Goal: Task Accomplishment & Management: Use online tool/utility

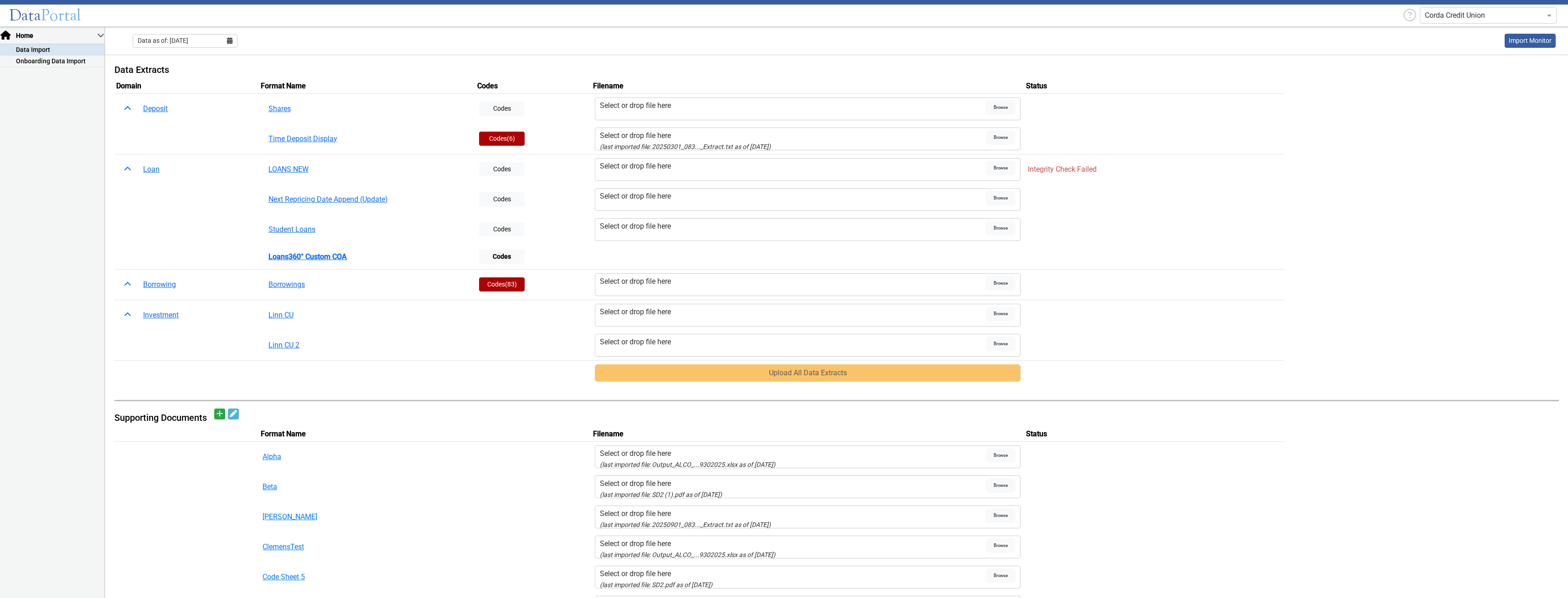
click at [640, 174] on label "Select or drop file here" at bounding box center [793, 170] width 387 height 18
click at [0, 0] on input "Select or drop file here" at bounding box center [0, 0] width 0 height 0
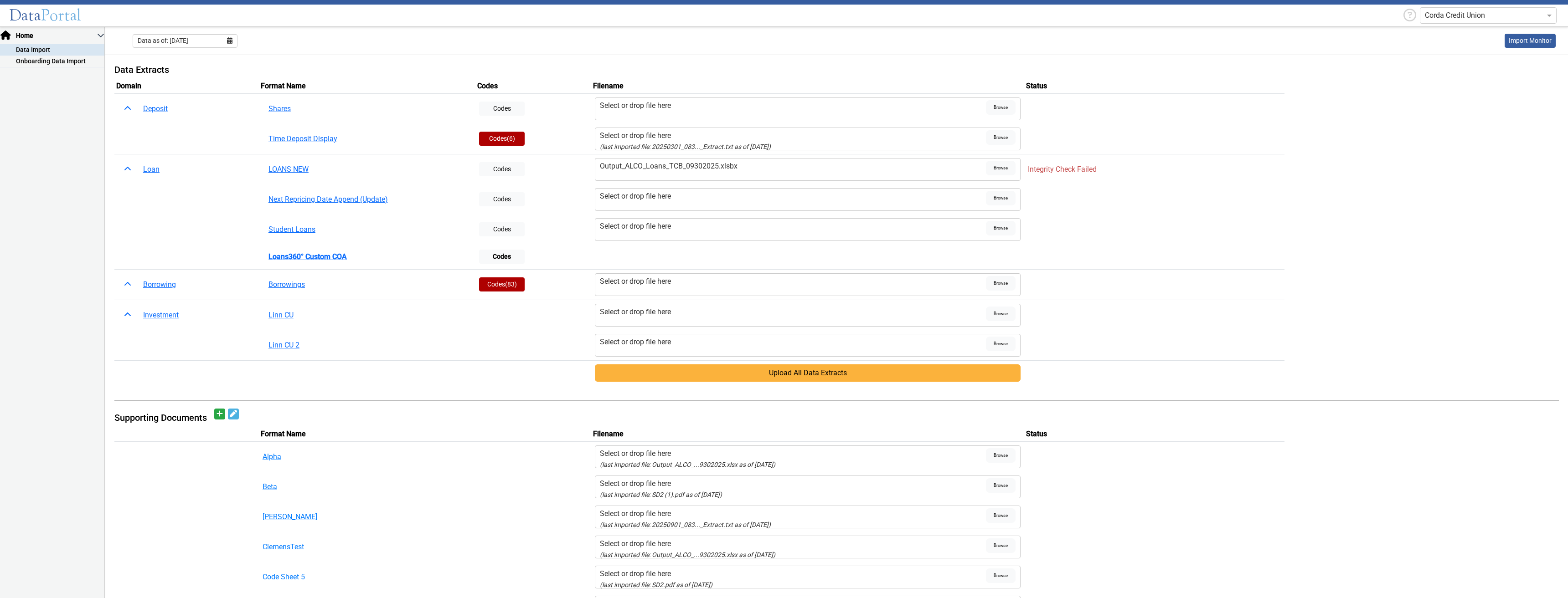
click at [745, 377] on button "Upload All Data Extracts" at bounding box center [808, 373] width 426 height 18
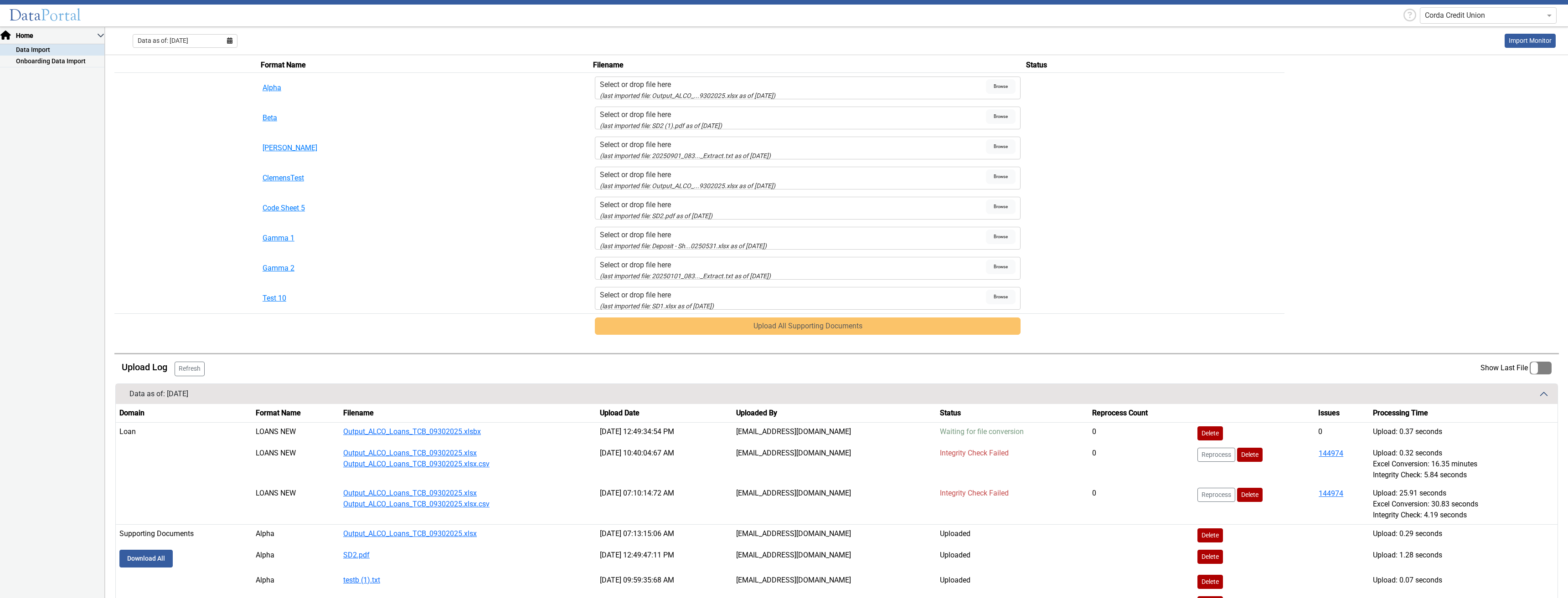
scroll to position [501, 0]
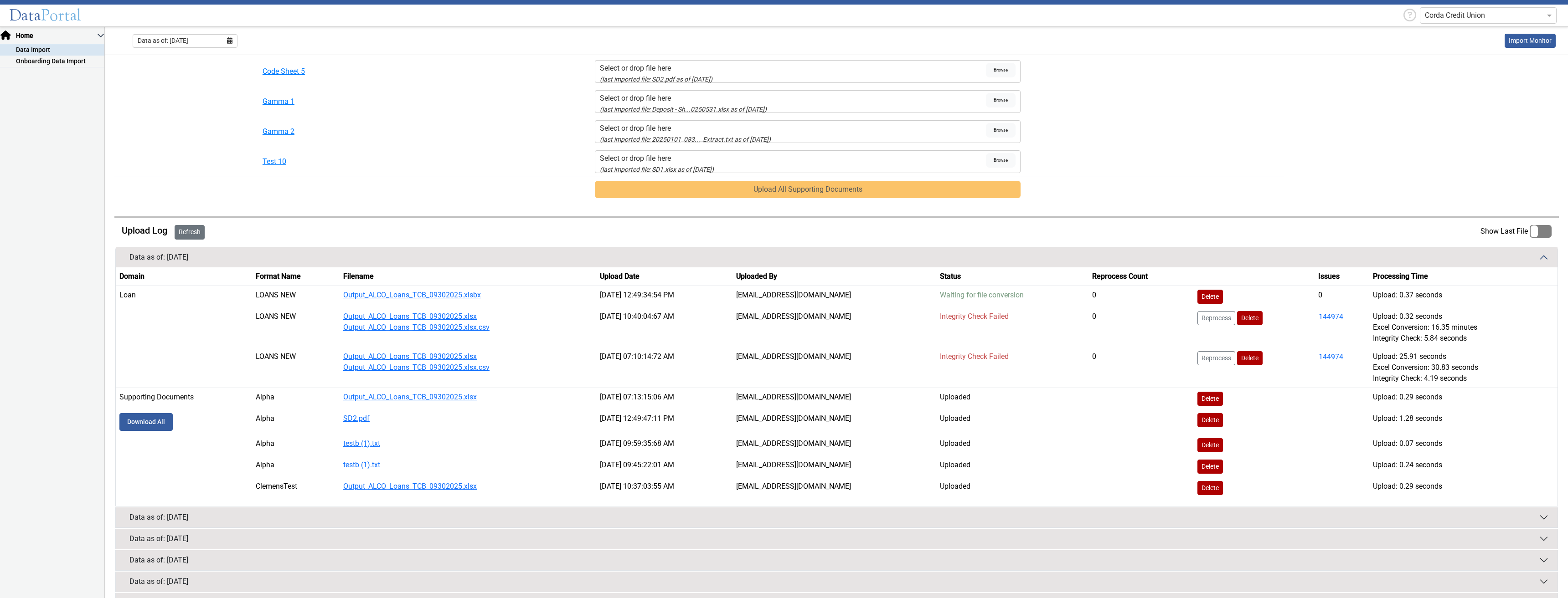
click at [187, 231] on button "Refresh" at bounding box center [190, 232] width 30 height 15
click at [190, 234] on button "Refresh" at bounding box center [190, 232] width 30 height 15
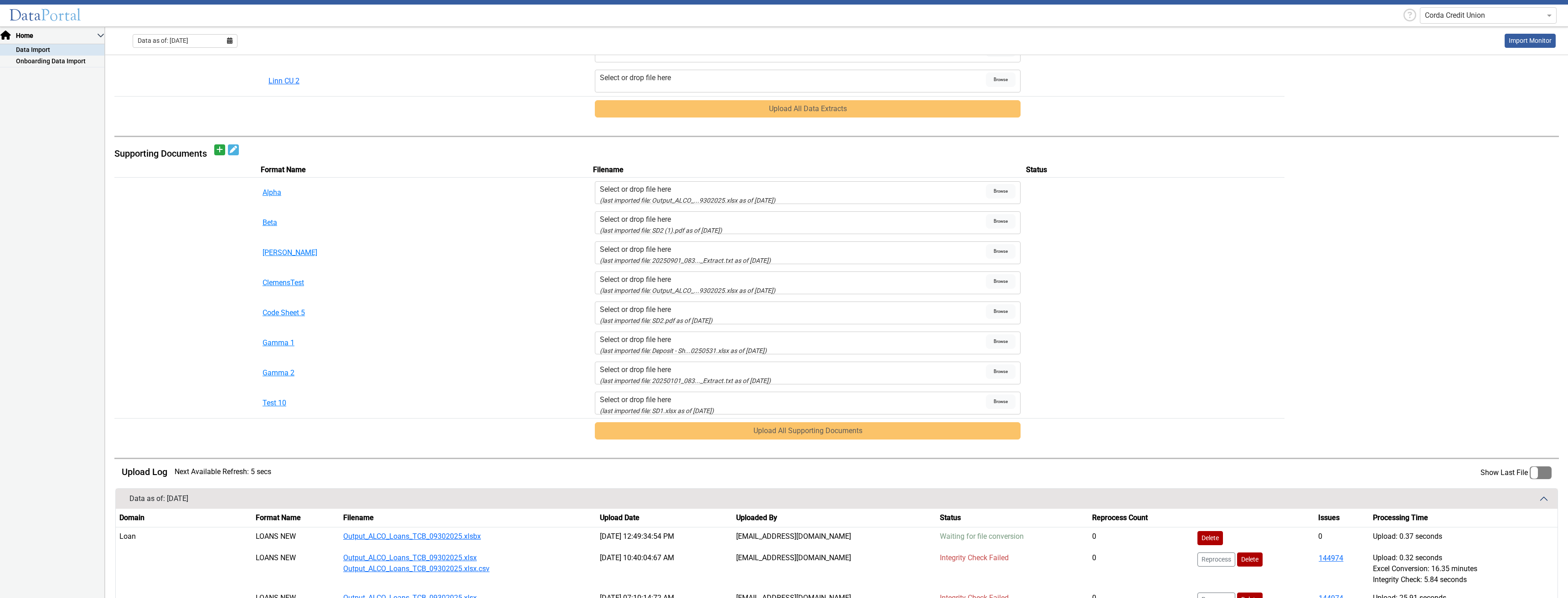
scroll to position [547, 0]
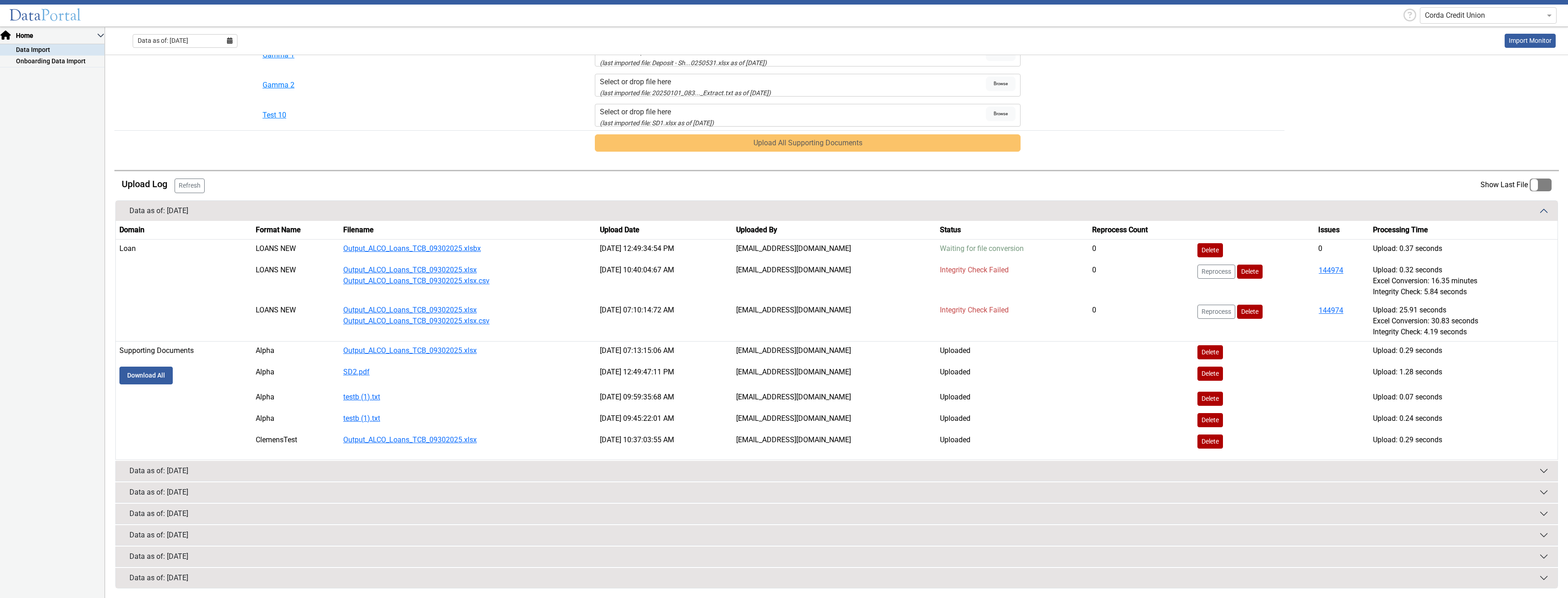
drag, startPoint x: 948, startPoint y: 250, endPoint x: 1042, endPoint y: 247, distance: 94.0
click at [1042, 247] on td "Waiting for file conversion" at bounding box center [1012, 251] width 152 height 22
drag, startPoint x: 947, startPoint y: 249, endPoint x: 1071, endPoint y: 246, distance: 124.0
click at [1071, 246] on td "Waiting for file conversion" at bounding box center [1012, 251] width 152 height 22
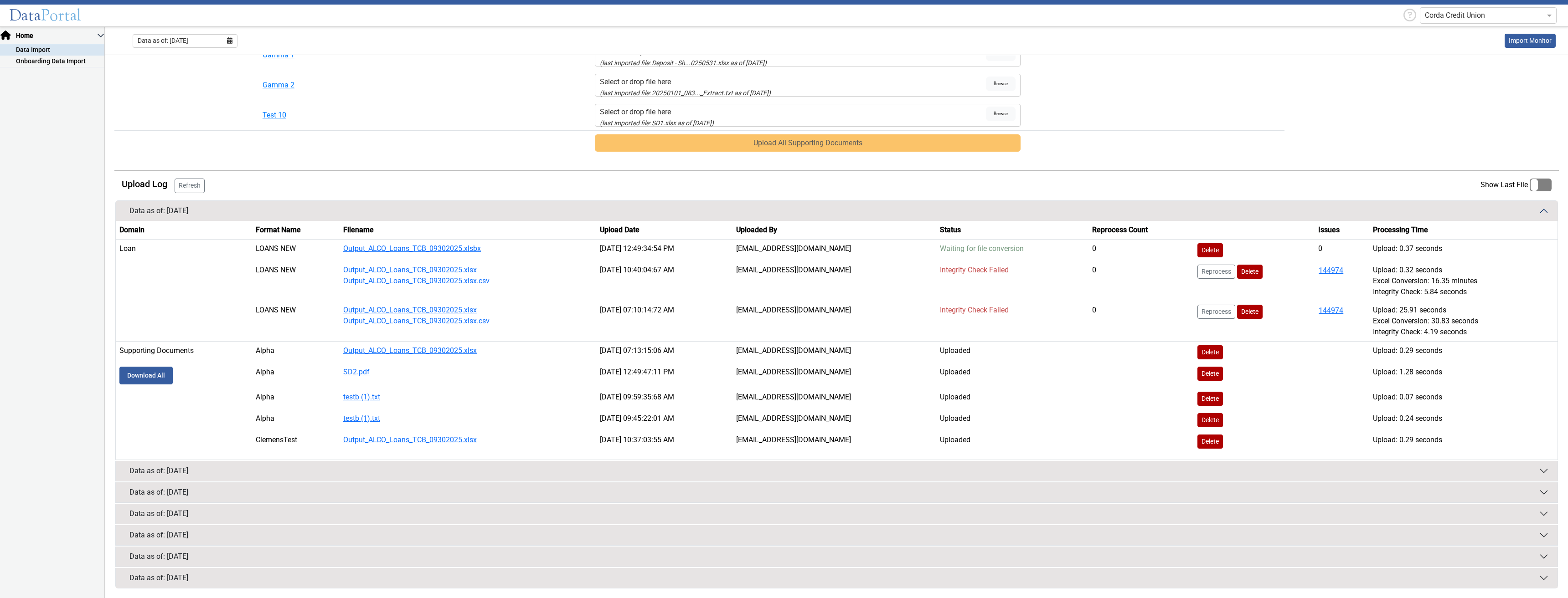
click at [1059, 263] on td "Integrity Check Failed" at bounding box center [1012, 281] width 152 height 40
drag, startPoint x: 947, startPoint y: 246, endPoint x: 1044, endPoint y: 246, distance: 97.0
click at [1044, 246] on td "Waiting for file conversion" at bounding box center [1012, 251] width 152 height 22
click at [1039, 256] on td "Waiting for file conversion" at bounding box center [1012, 251] width 152 height 22
drag, startPoint x: 948, startPoint y: 248, endPoint x: 1042, endPoint y: 248, distance: 94.0
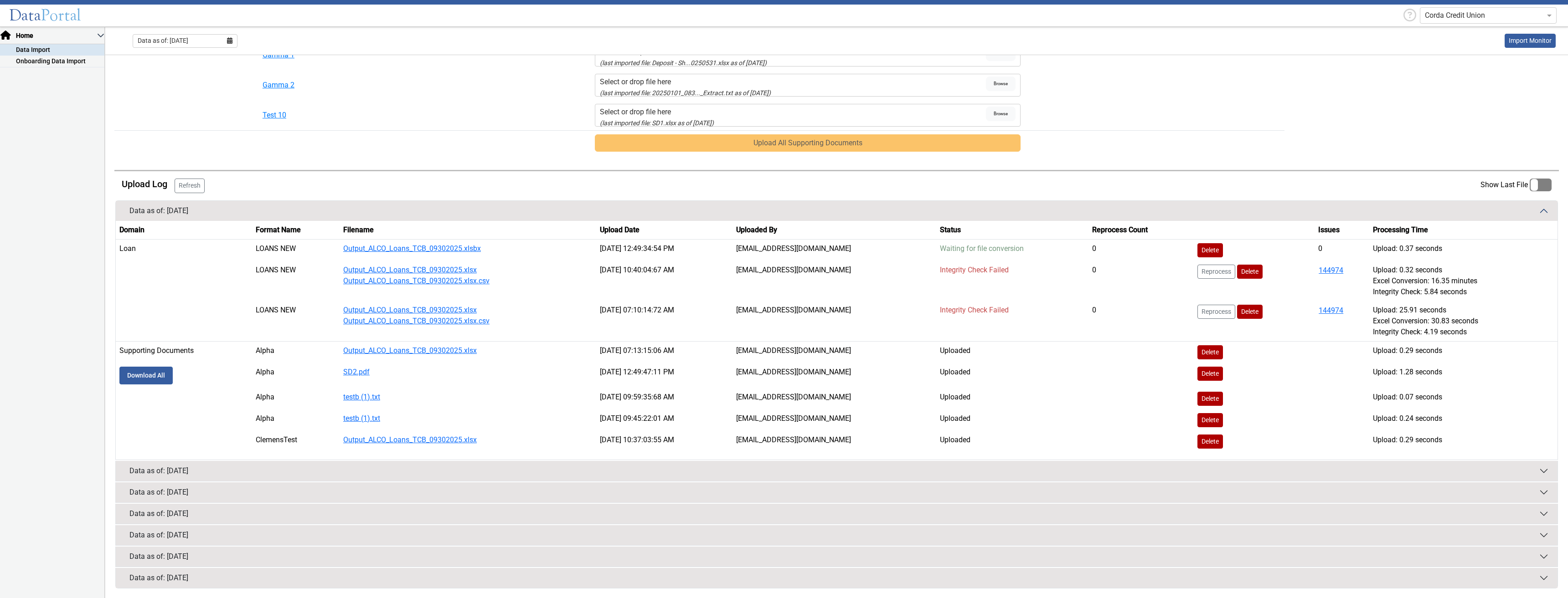
click at [1042, 248] on td "Waiting for file conversion" at bounding box center [1012, 251] width 152 height 22
